Goal: Navigation & Orientation: Find specific page/section

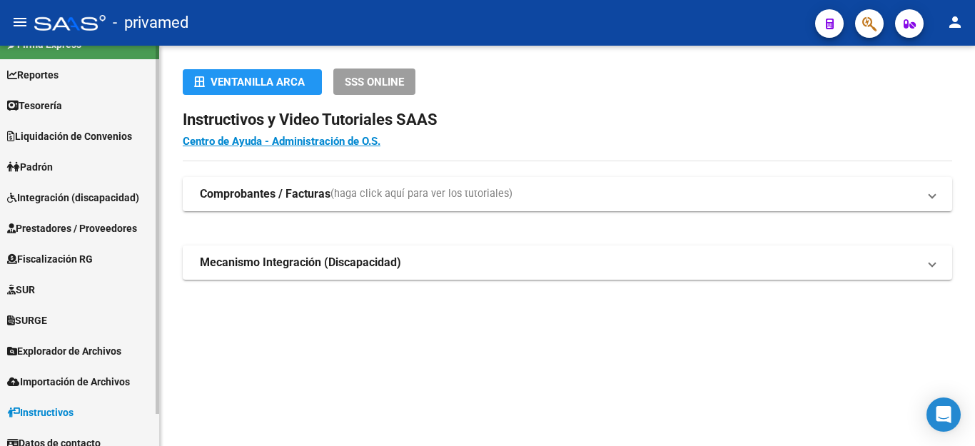
scroll to position [35, 0]
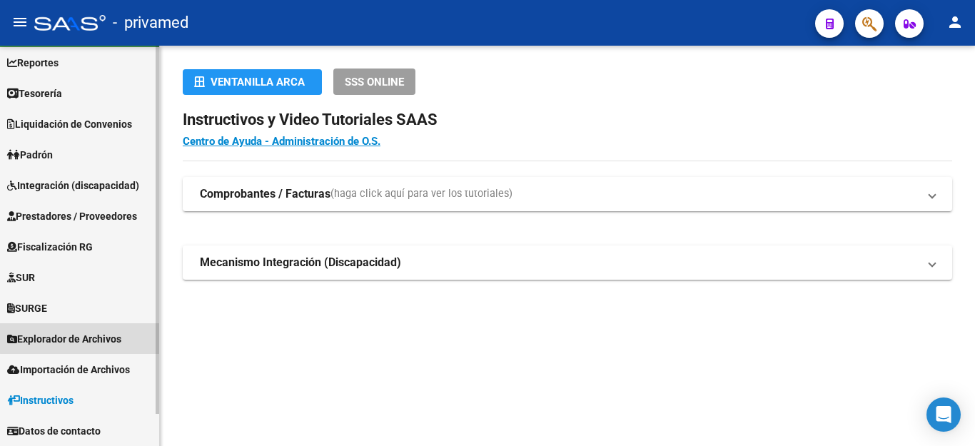
click at [91, 334] on span "Explorador de Archivos" at bounding box center [64, 339] width 114 height 16
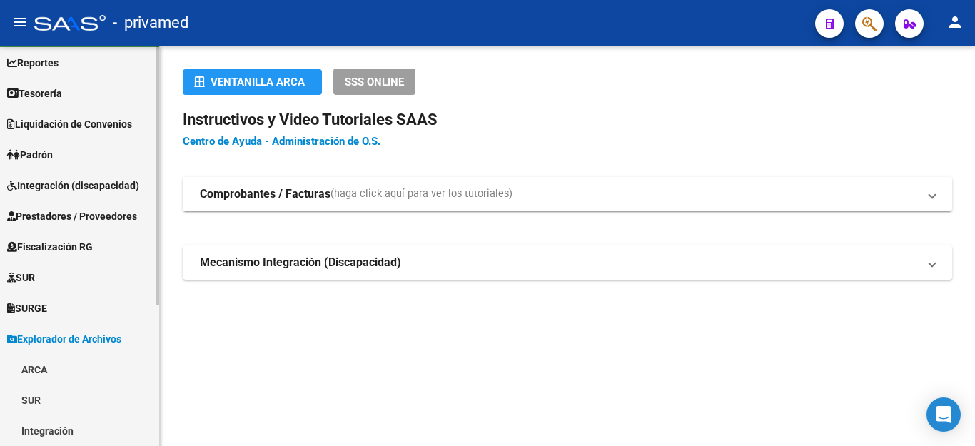
click at [68, 367] on link "ARCA" at bounding box center [79, 369] width 159 height 31
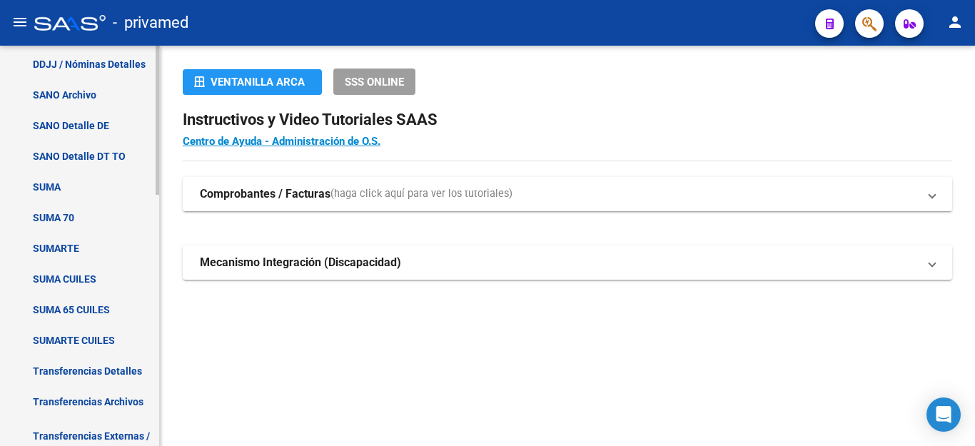
scroll to position [534, 0]
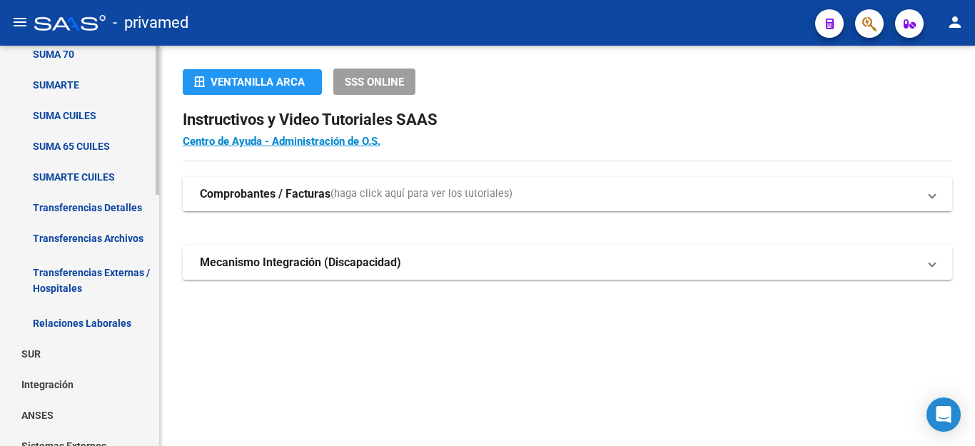
click at [103, 237] on link "Transferencias Archivos" at bounding box center [79, 238] width 159 height 31
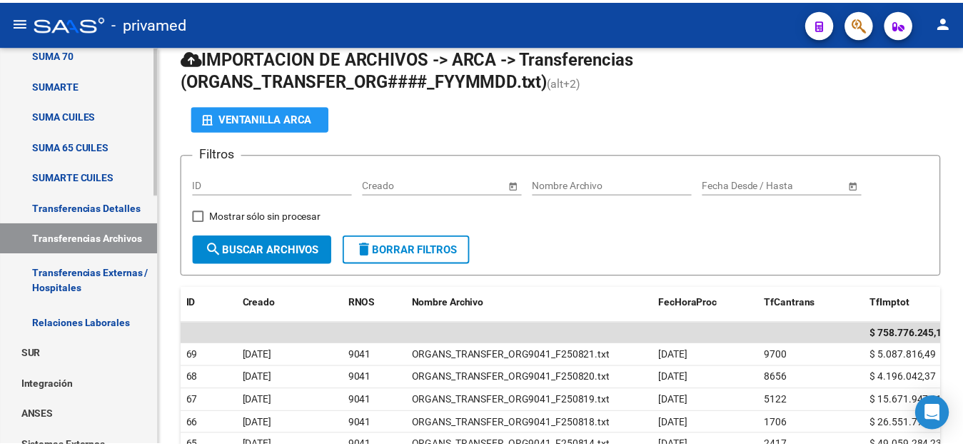
scroll to position [71, 0]
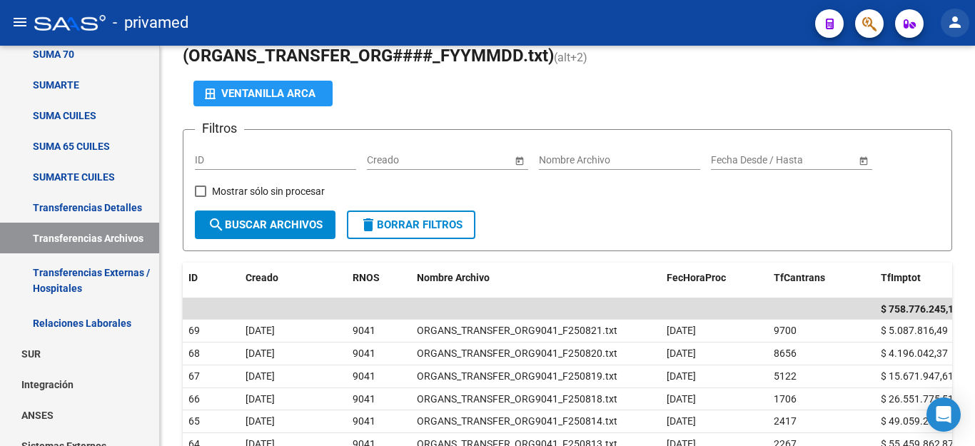
click at [953, 15] on mat-icon "person" at bounding box center [954, 22] width 17 height 17
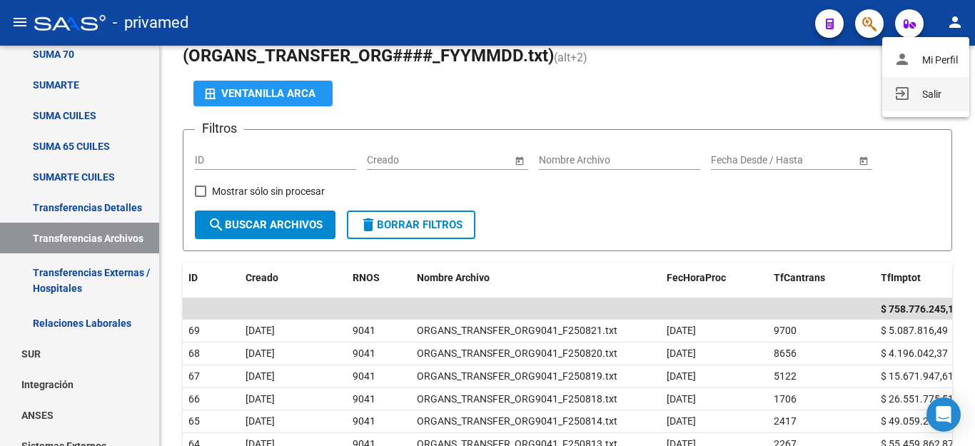
click at [928, 87] on button "exit_to_app Salir" at bounding box center [925, 94] width 87 height 34
